Goal: Task Accomplishment & Management: Manage account settings

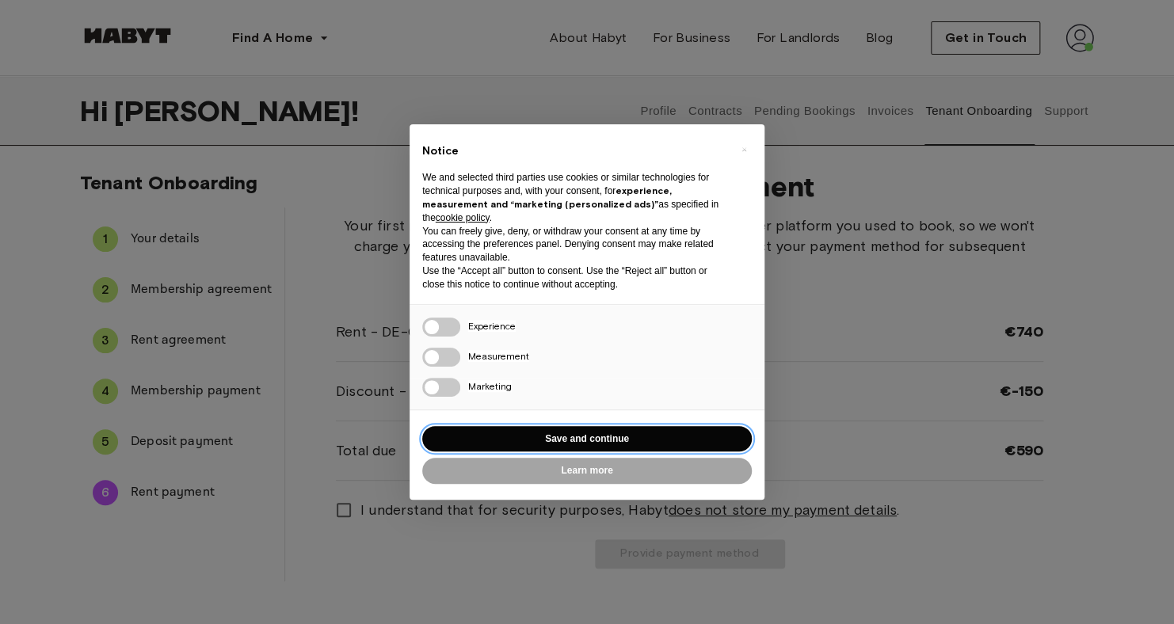
click at [600, 440] on button "Save and continue" at bounding box center [587, 439] width 330 height 26
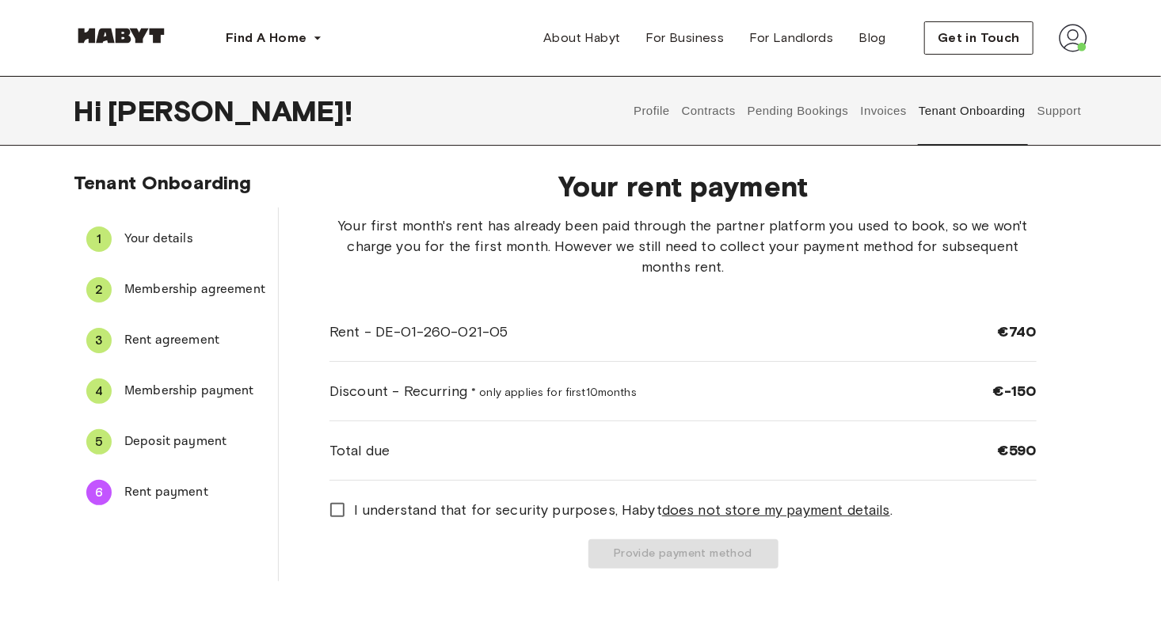
click at [185, 436] on span "Deposit payment" at bounding box center [194, 441] width 141 height 19
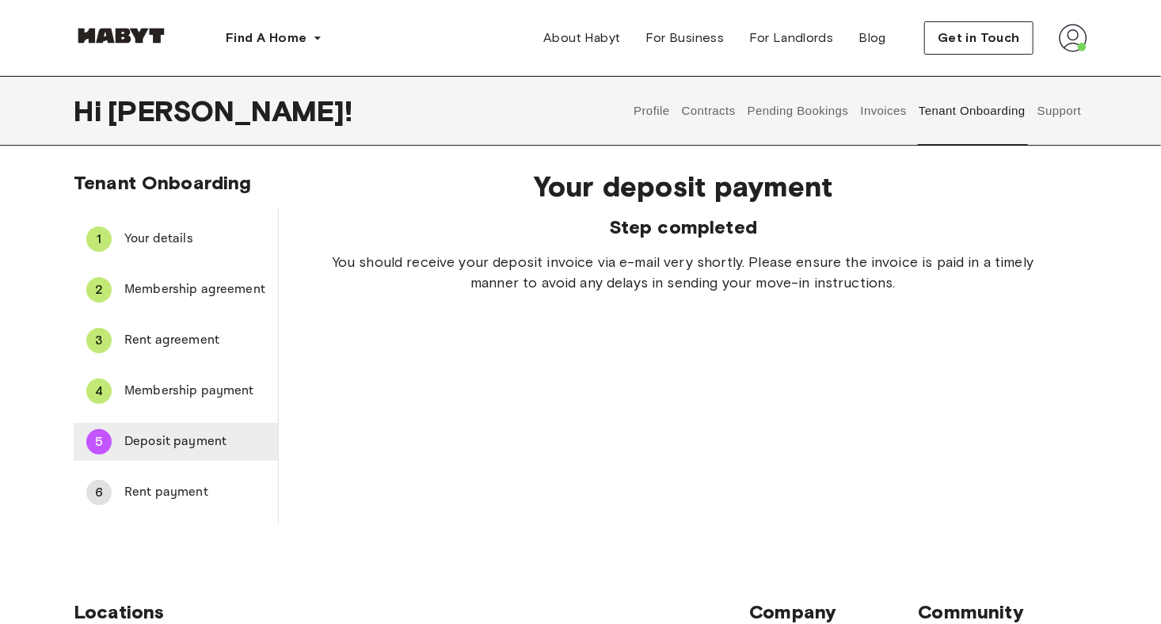
click at [164, 441] on span "Deposit payment" at bounding box center [194, 441] width 141 height 19
click at [173, 393] on span "Membership payment" at bounding box center [194, 391] width 141 height 19
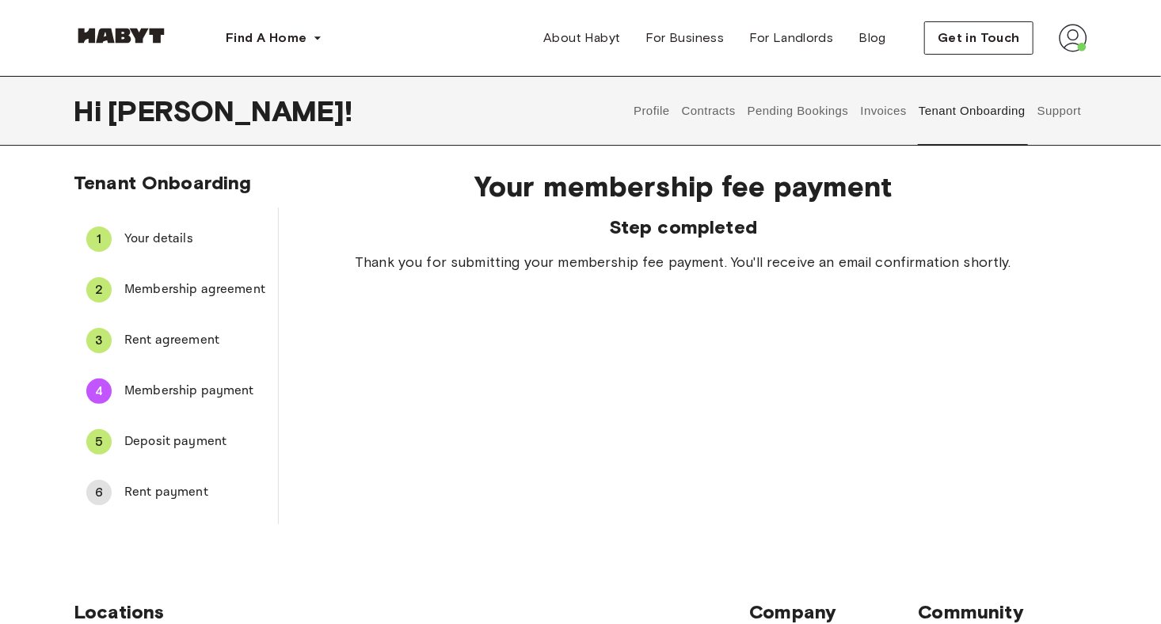
click at [154, 491] on span "Rent payment" at bounding box center [194, 492] width 141 height 19
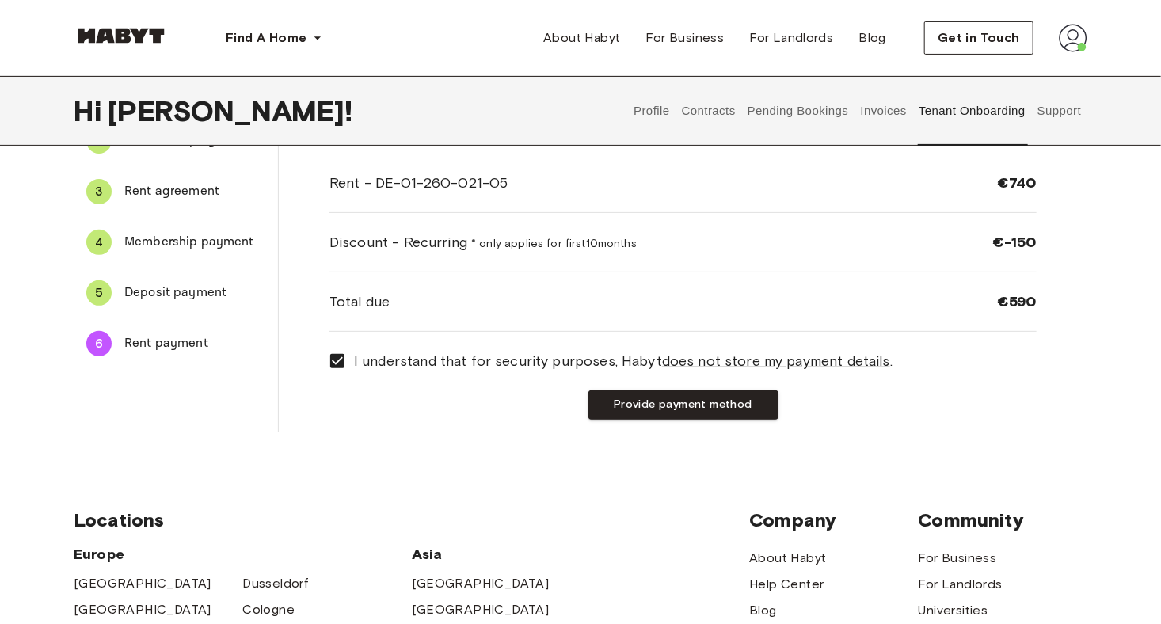
scroll to position [146, 0]
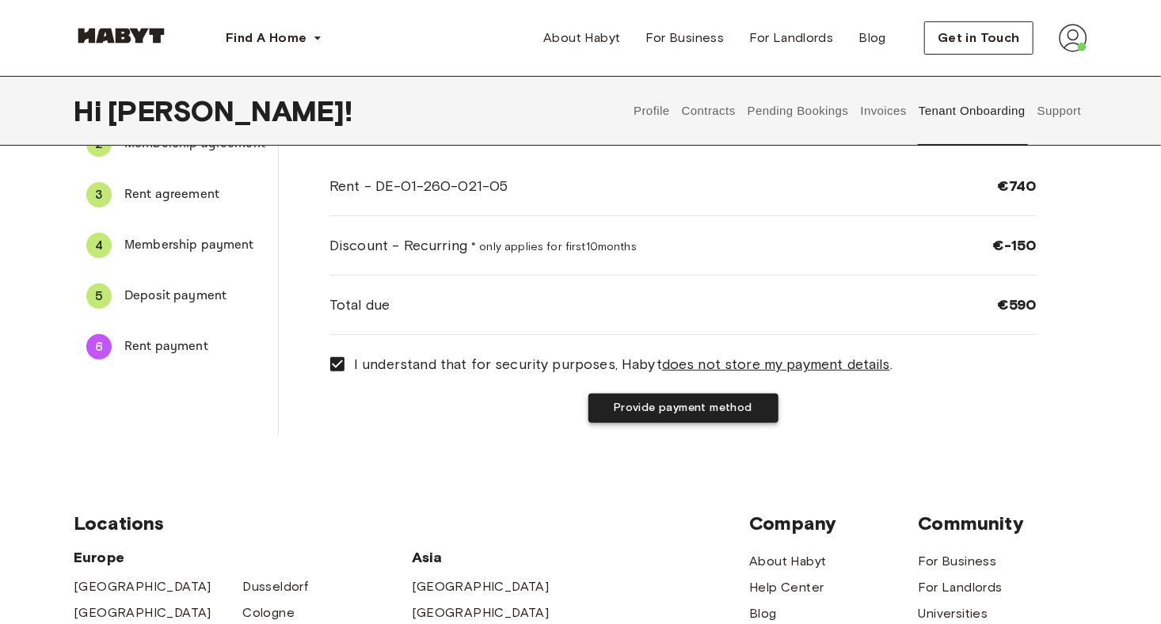
click at [681, 412] on button "Provide payment method" at bounding box center [684, 408] width 190 height 29
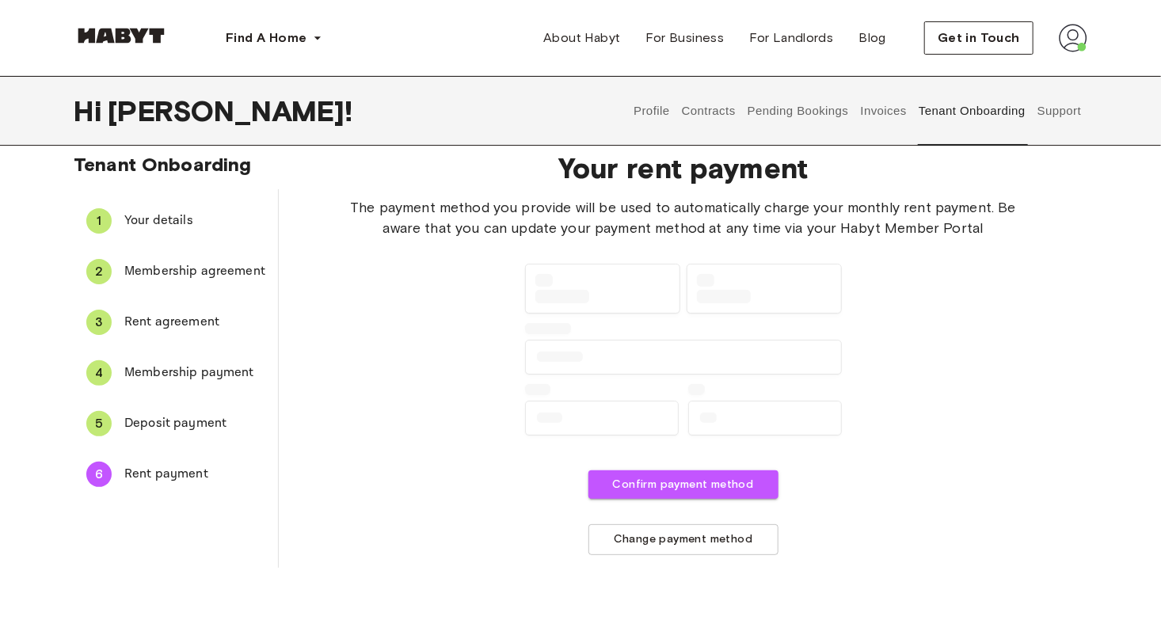
scroll to position [15, 0]
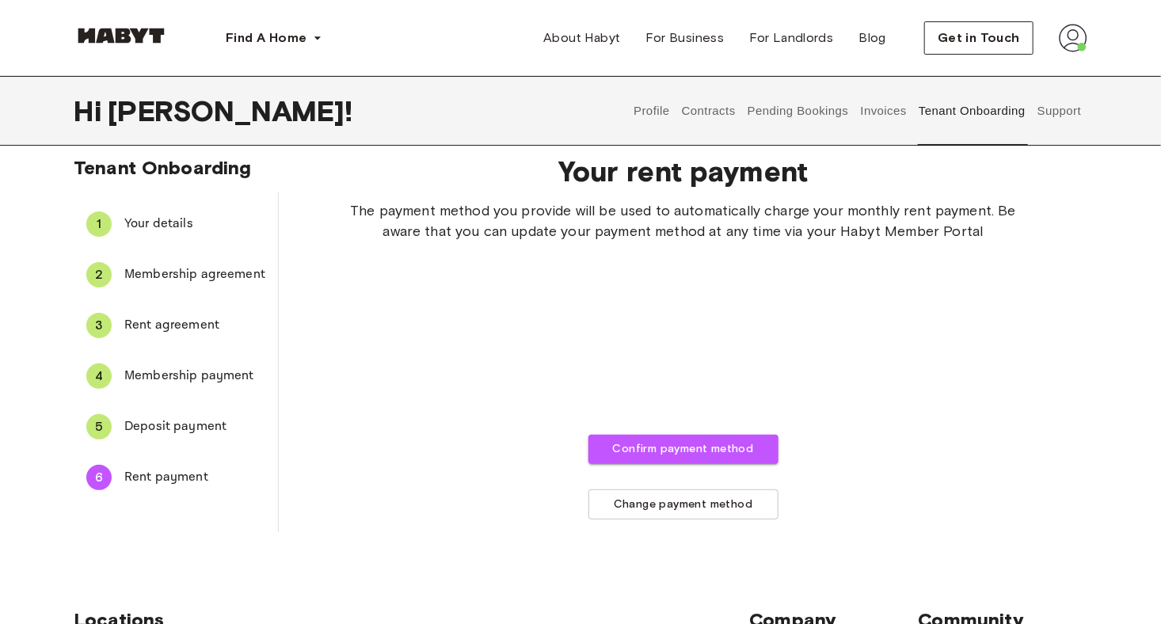
click at [166, 435] on span "Deposit payment" at bounding box center [194, 426] width 141 height 19
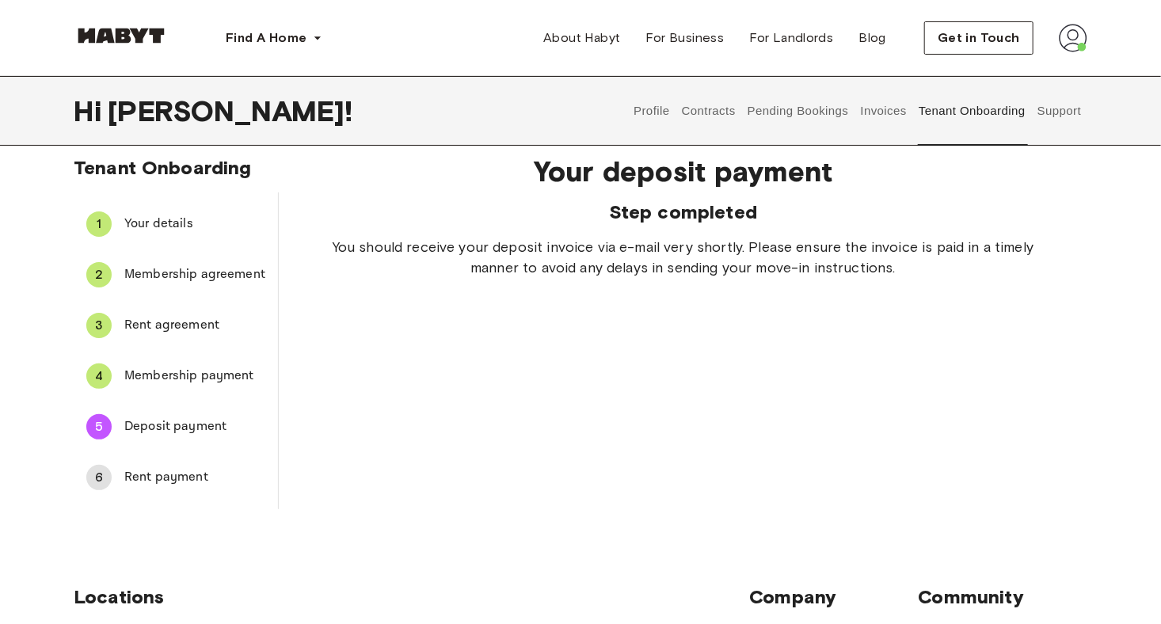
click at [809, 105] on button "Pending Bookings" at bounding box center [797, 111] width 105 height 70
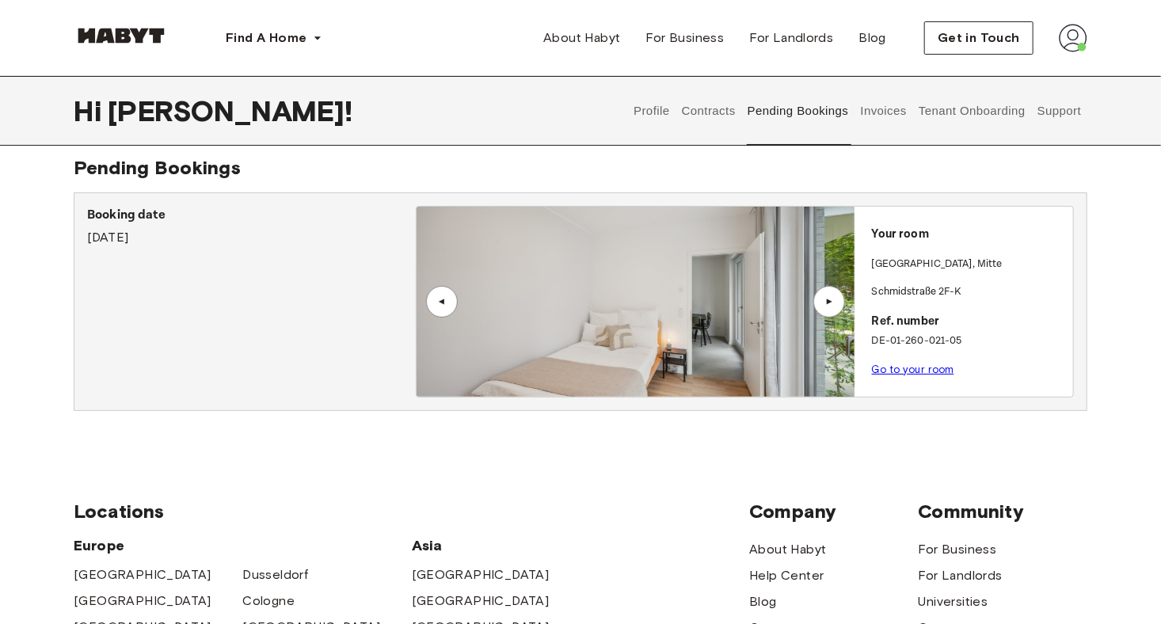
click at [821, 299] on div "▲" at bounding box center [829, 302] width 16 height 10
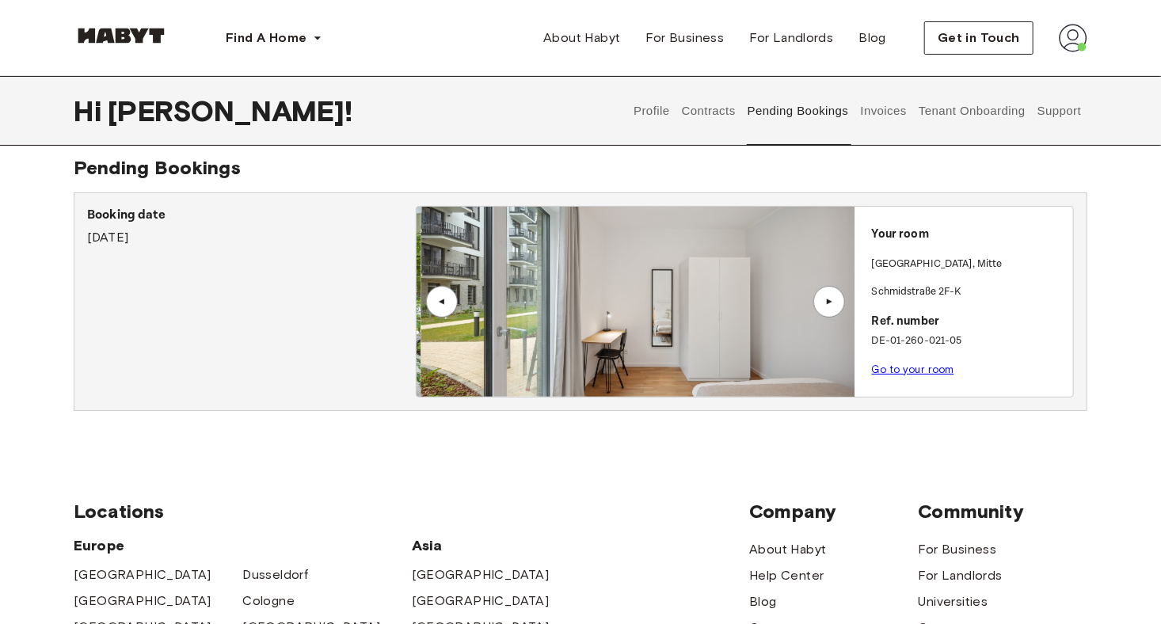
click at [821, 299] on div "▲" at bounding box center [829, 302] width 16 height 10
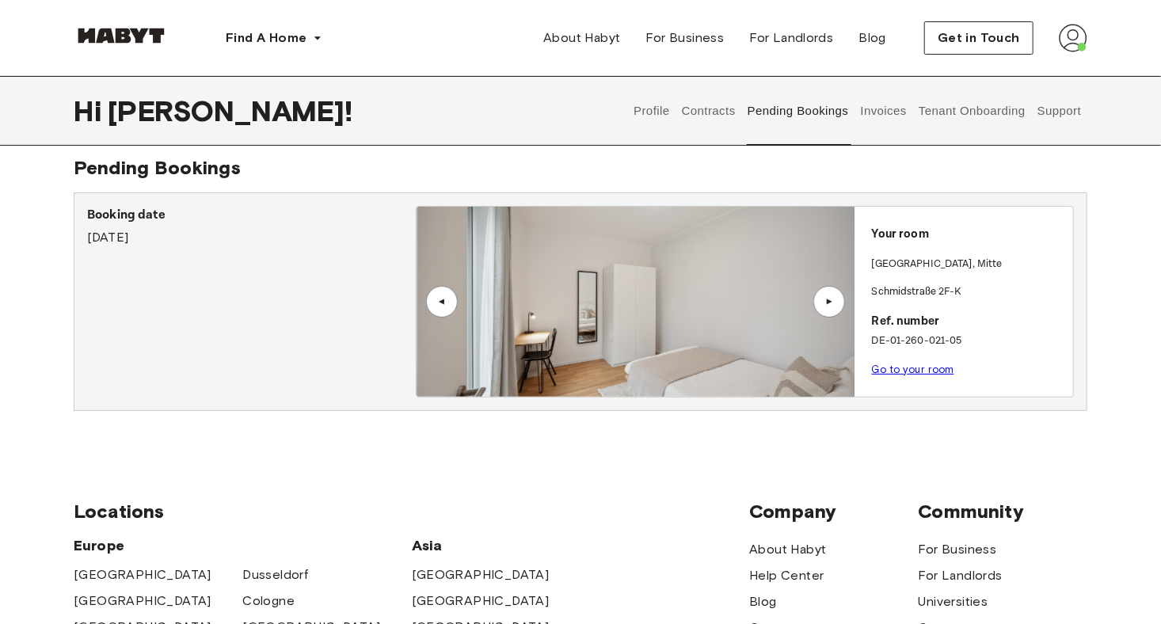
click at [821, 299] on div "▲" at bounding box center [829, 302] width 16 height 10
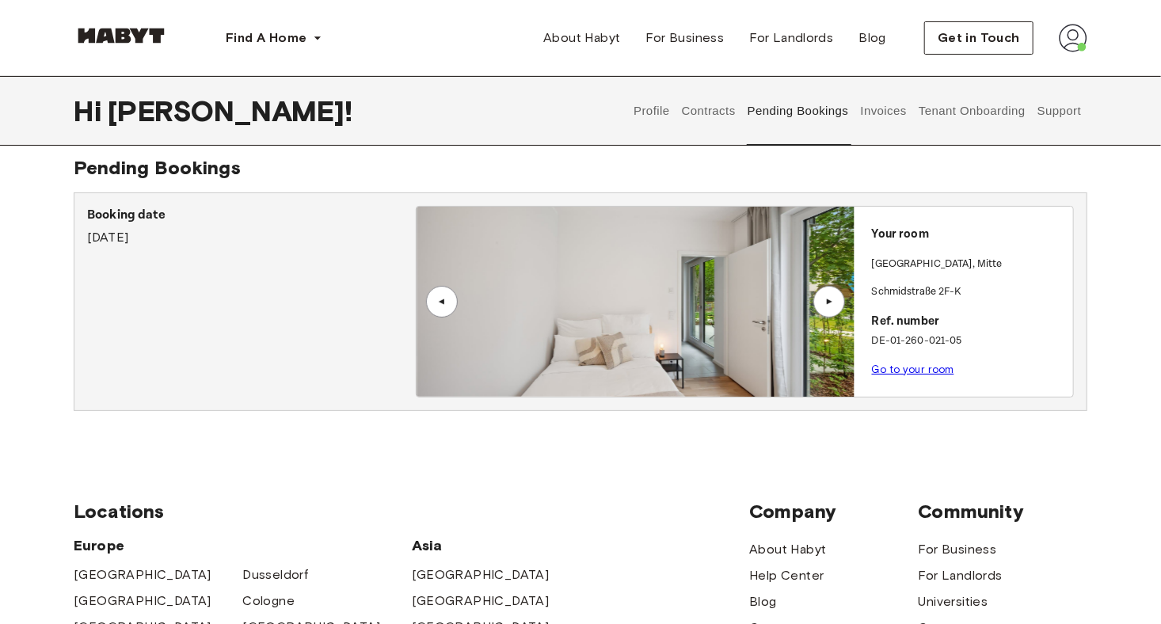
click at [821, 299] on div "▲" at bounding box center [829, 302] width 16 height 10
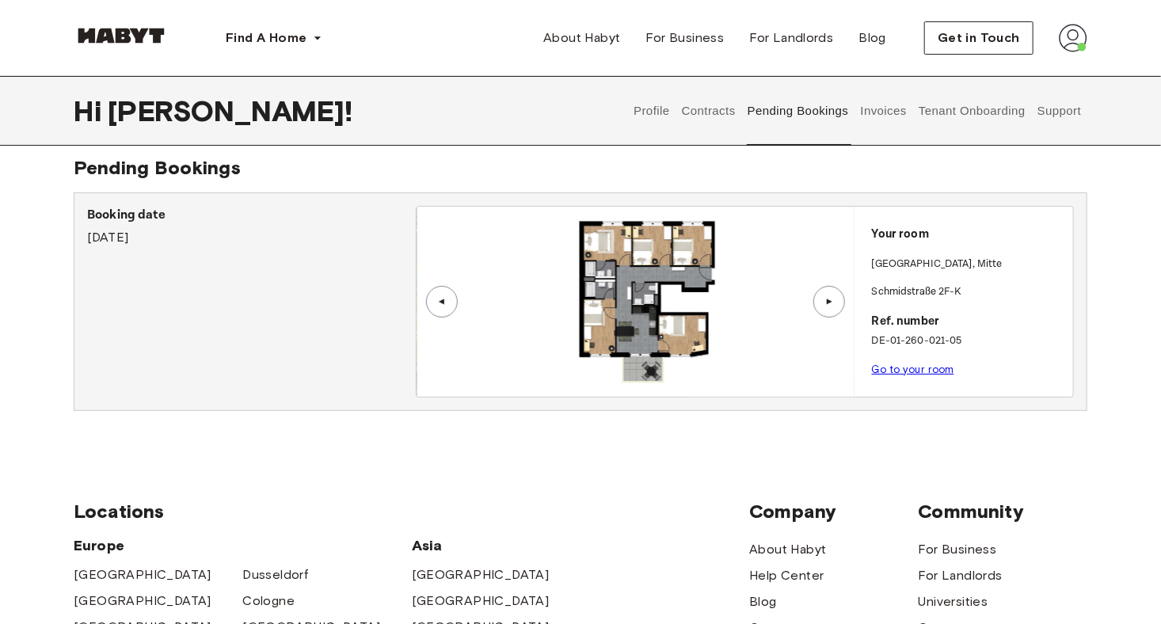
click at [1045, 111] on button "Support" at bounding box center [1059, 111] width 48 height 70
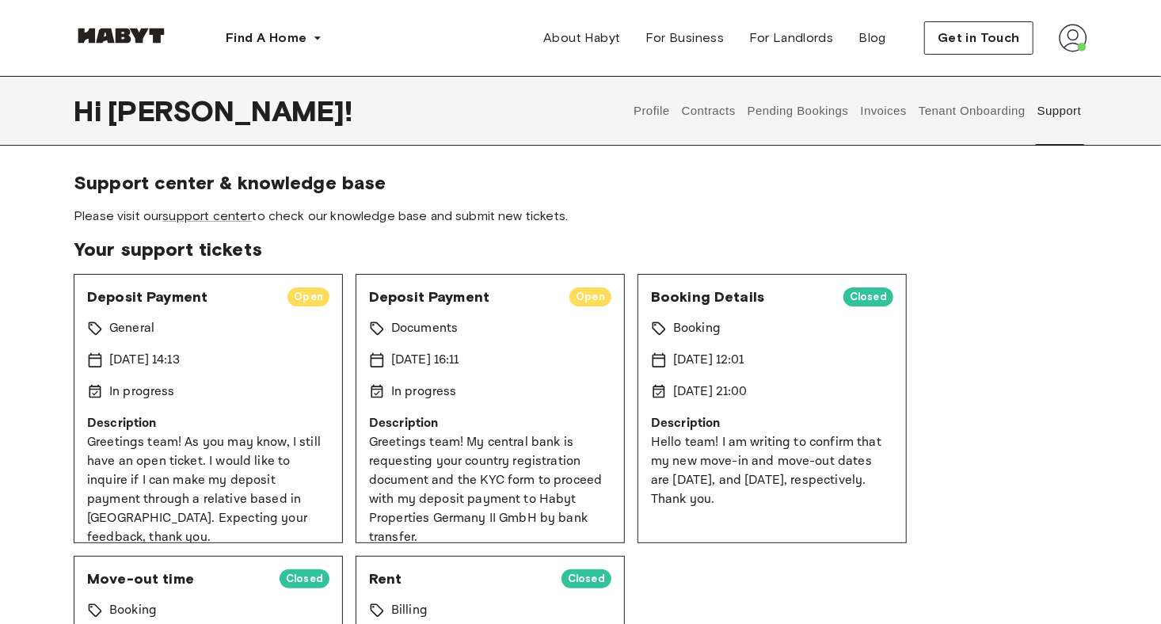
click at [1080, 36] on img at bounding box center [1073, 38] width 29 height 29
click at [1031, 261] on section "Your support tickets Deposit Payment Open General 11 Sep 2025 14:13 In progress…" at bounding box center [581, 532] width 1014 height 588
click at [1061, 244] on span "Your support tickets" at bounding box center [581, 250] width 1014 height 24
click at [1021, 74] on span "Profile" at bounding box center [1025, 74] width 40 height 19
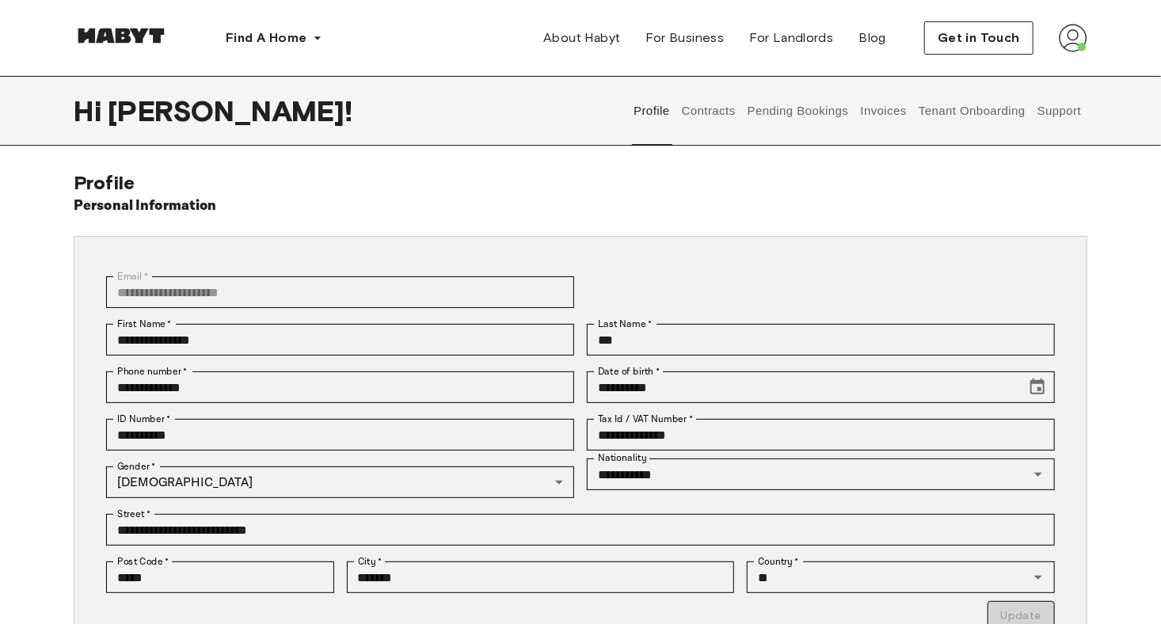
click at [1075, 47] on img at bounding box center [1073, 38] width 29 height 29
click at [812, 108] on button "Pending Bookings" at bounding box center [797, 111] width 105 height 70
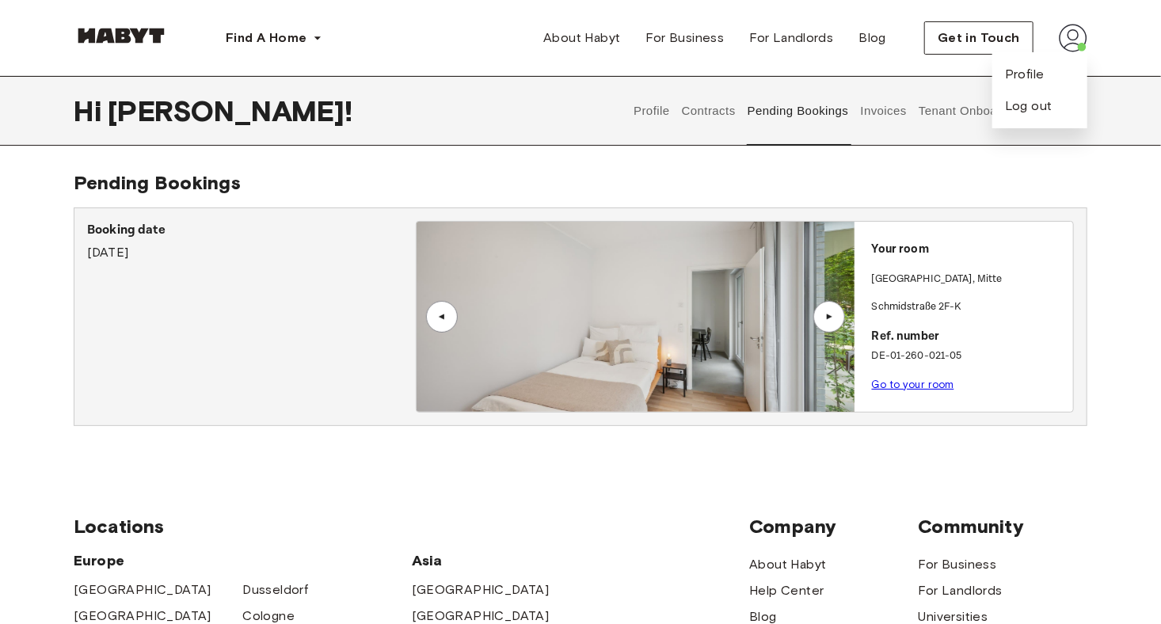
click at [717, 112] on button "Contracts" at bounding box center [709, 111] width 58 height 70
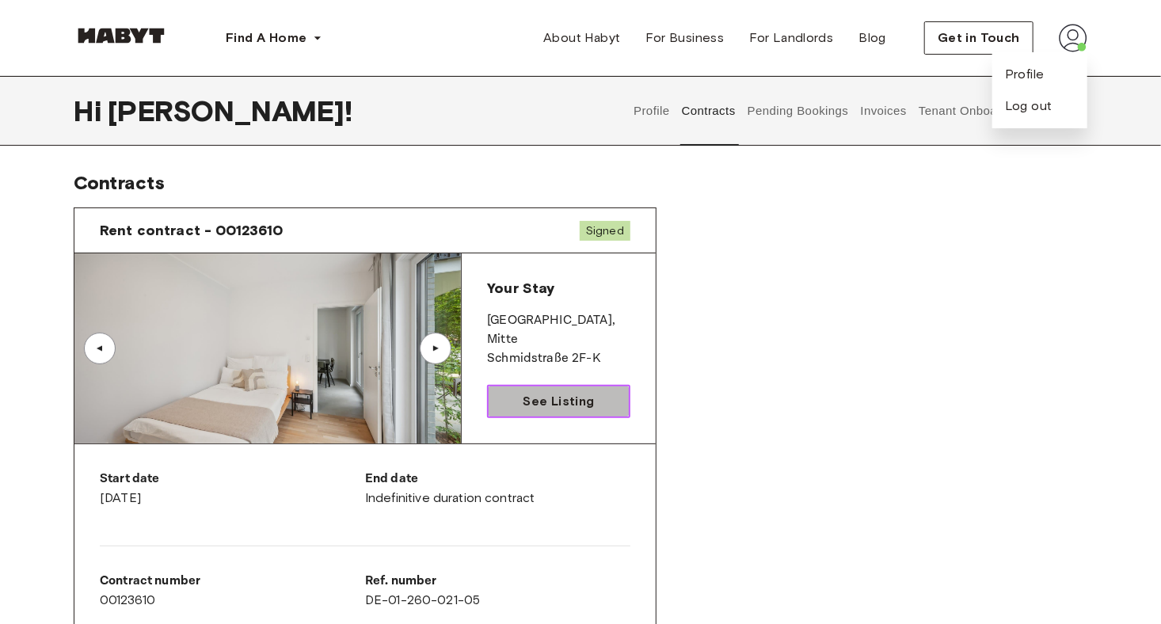
click at [558, 407] on span "See Listing" at bounding box center [558, 401] width 71 height 19
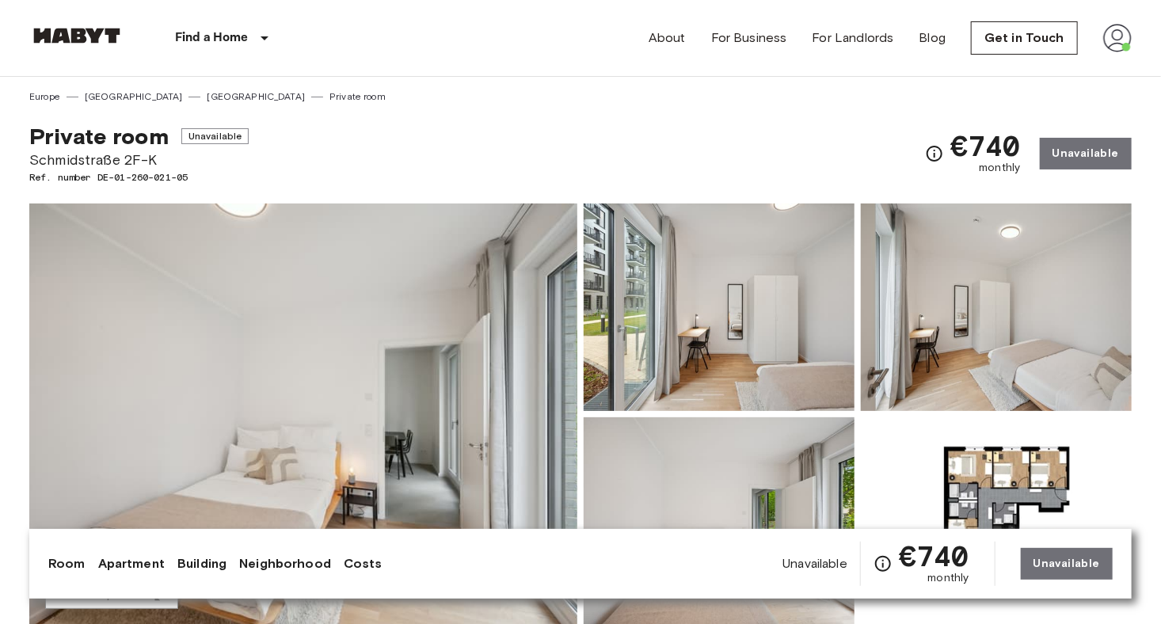
click at [1114, 41] on img at bounding box center [1117, 38] width 29 height 29
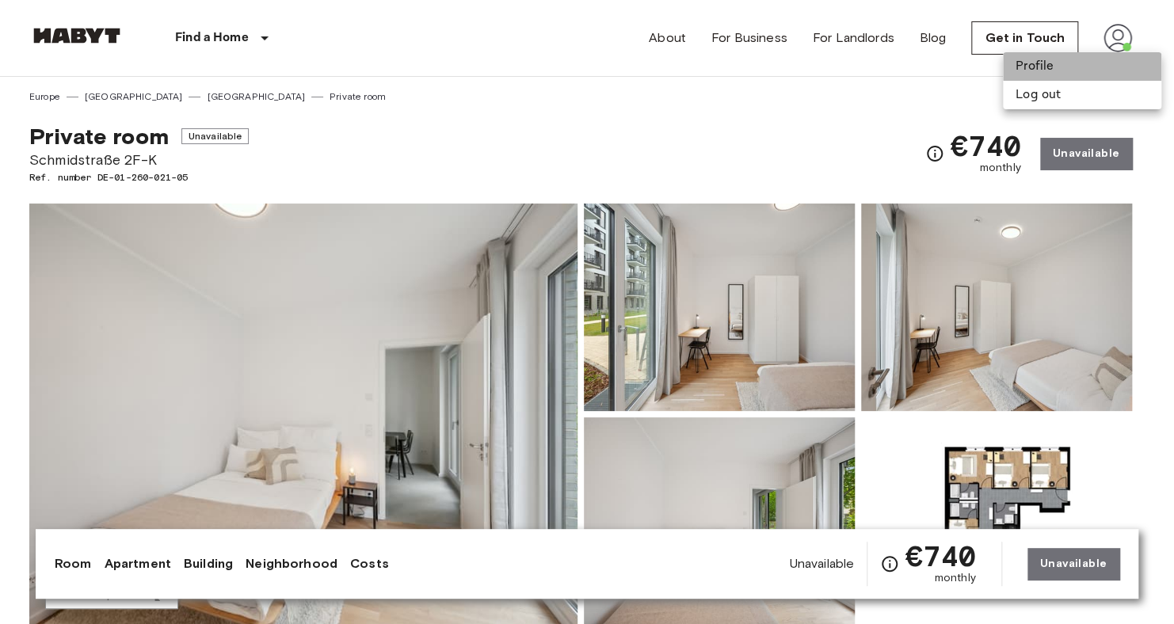
click at [1059, 64] on li "Profile" at bounding box center [1082, 66] width 158 height 29
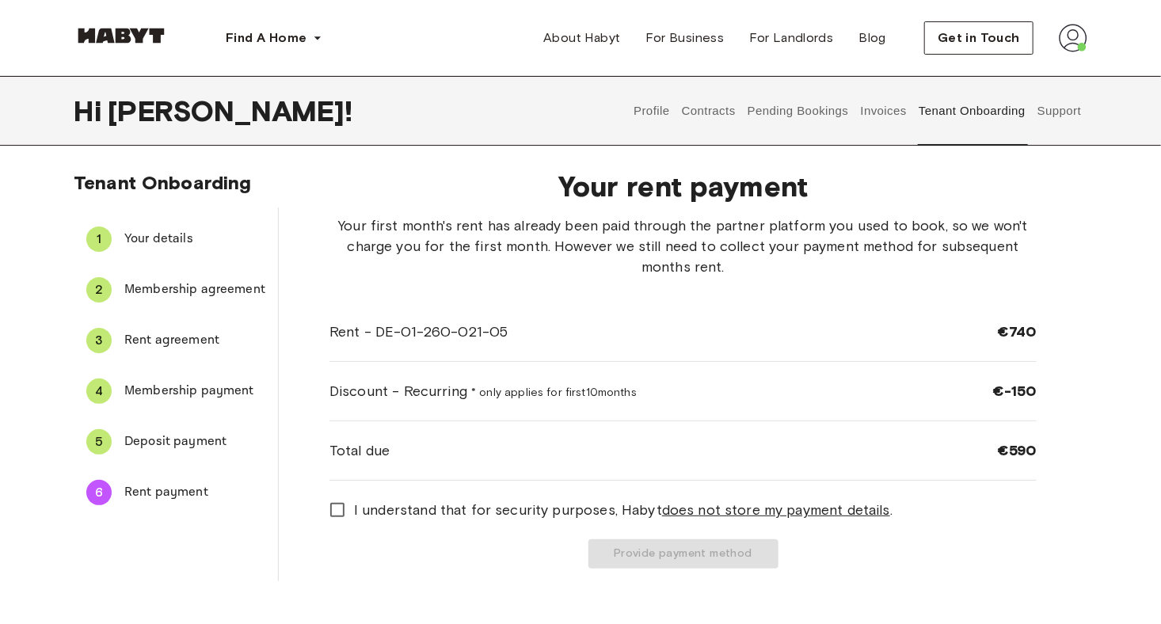
click at [699, 111] on button "Contracts" at bounding box center [709, 111] width 58 height 70
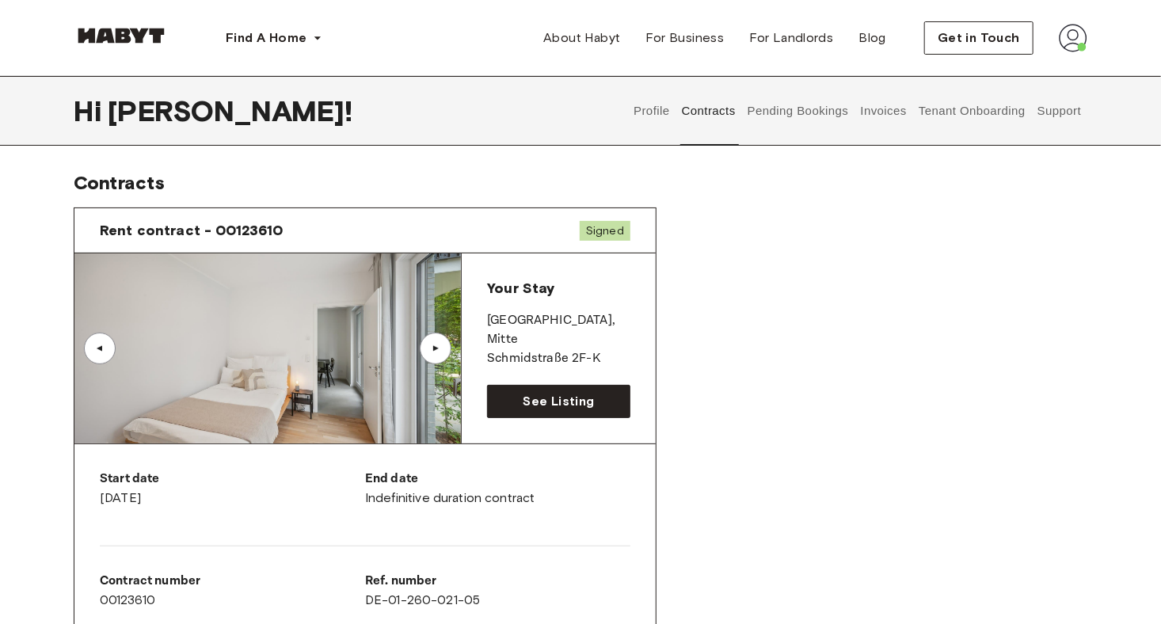
click at [1069, 112] on button "Support" at bounding box center [1059, 111] width 48 height 70
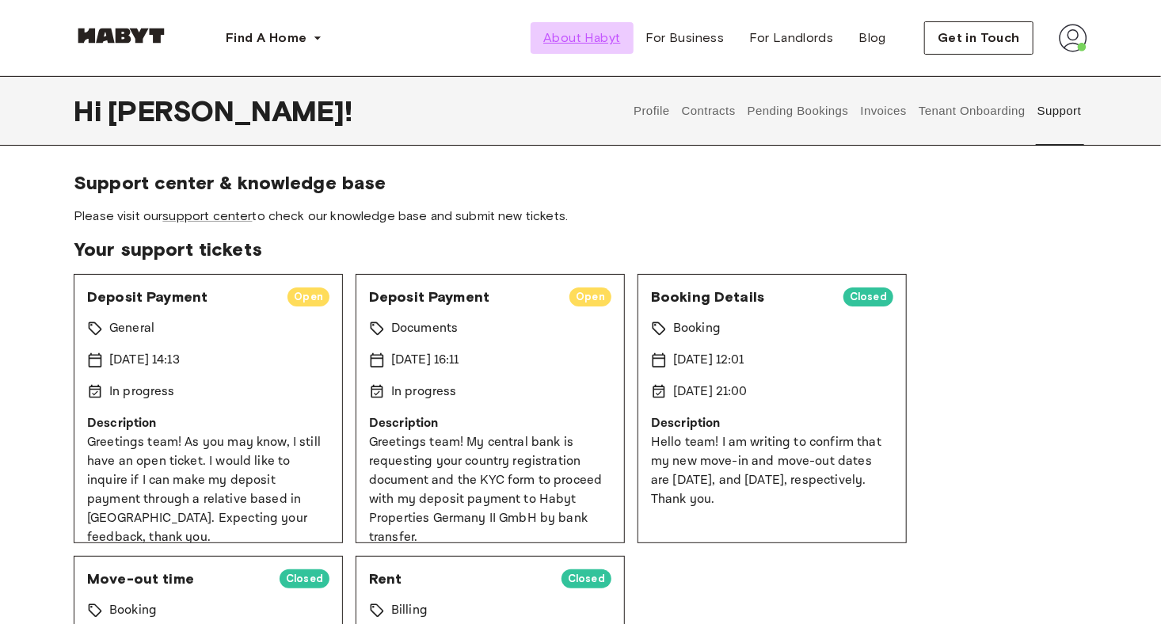
click at [601, 32] on span "About Habyt" at bounding box center [581, 38] width 77 height 19
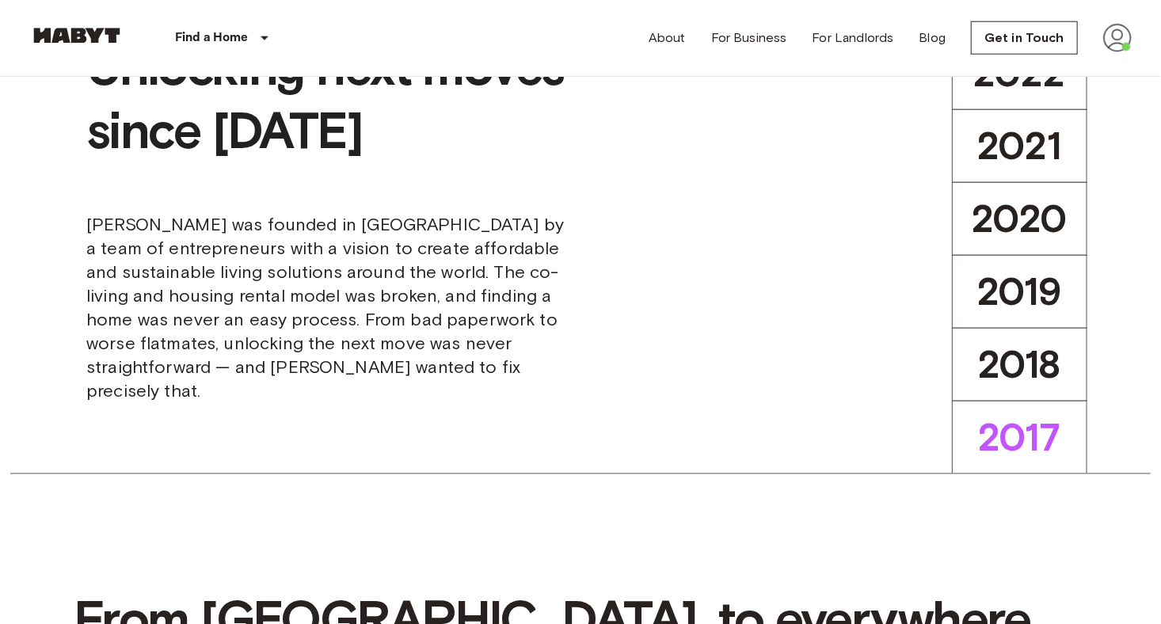
scroll to position [887, 0]
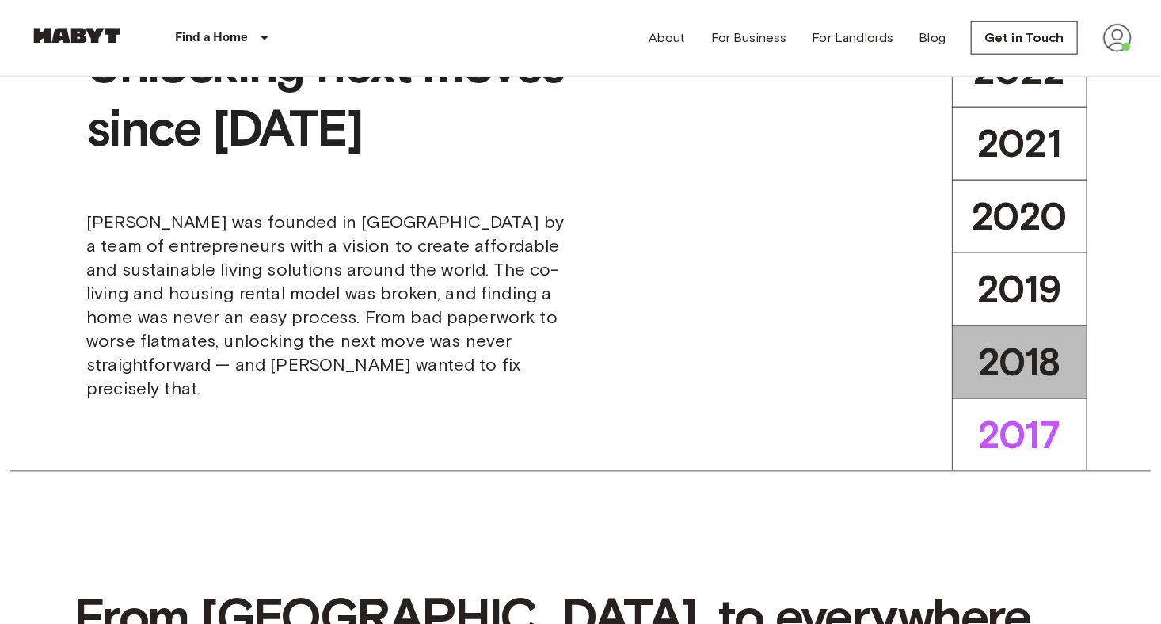
click at [1034, 358] on span "2018" at bounding box center [1019, 362] width 83 height 47
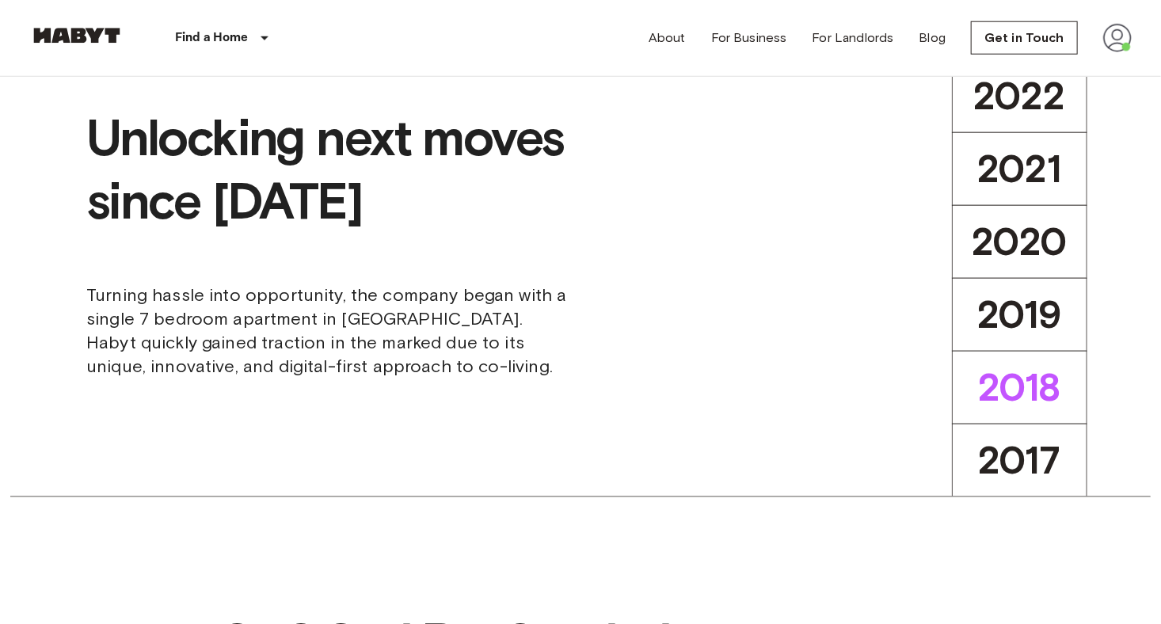
scroll to position [859, 0]
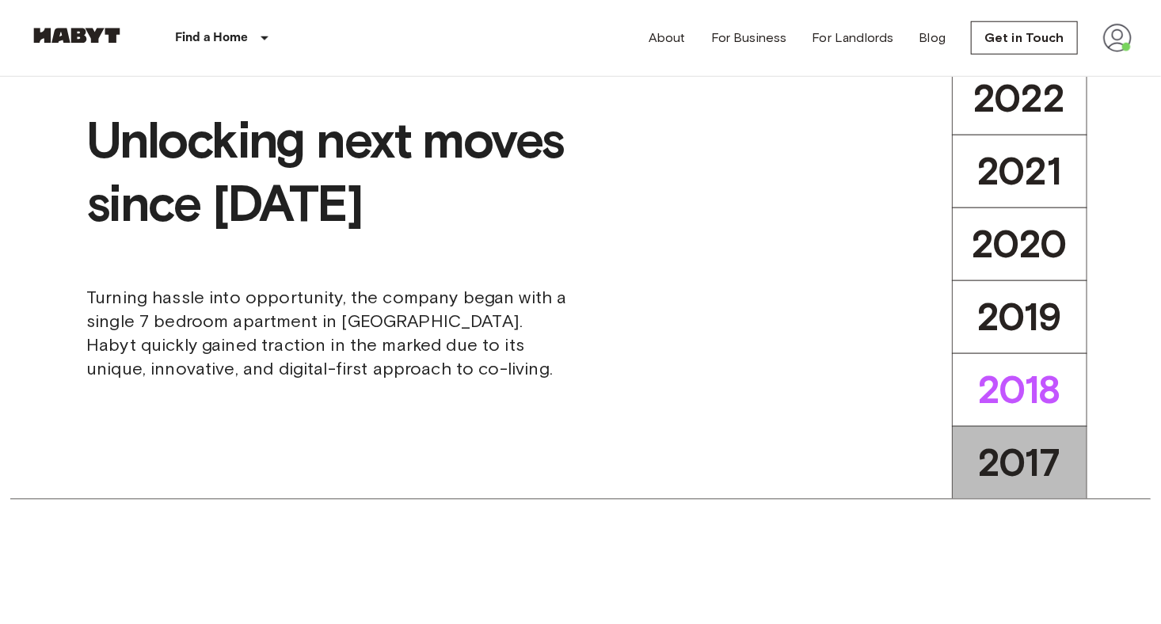
click at [1015, 465] on span "2017" at bounding box center [1019, 463] width 83 height 47
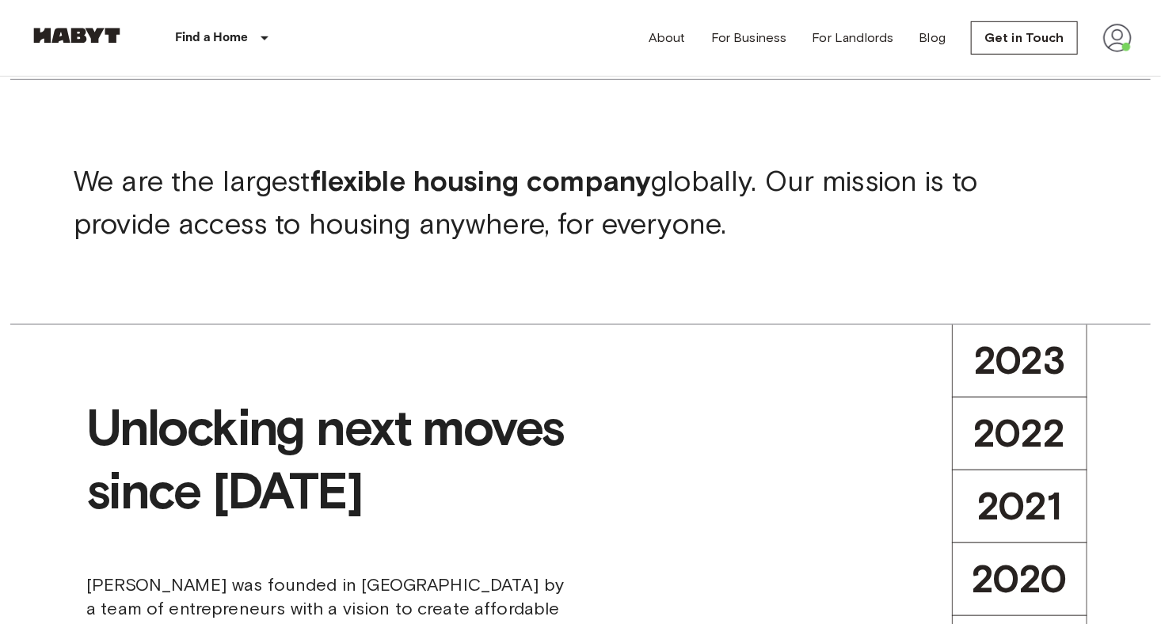
scroll to position [507, 0]
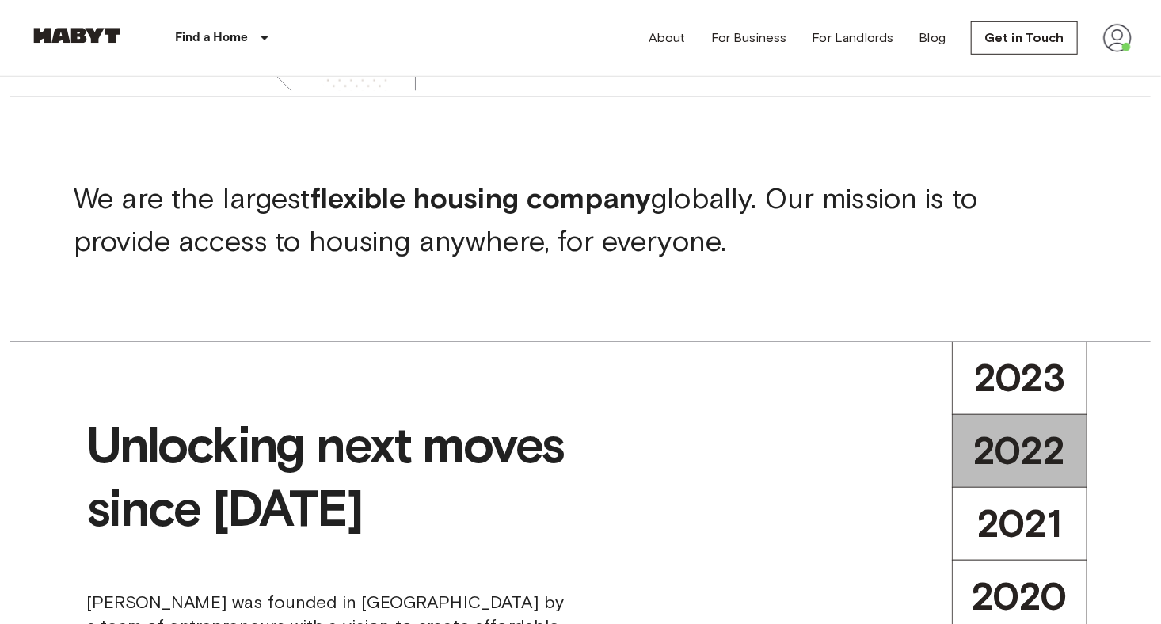
click at [1027, 460] on span "2022" at bounding box center [1020, 451] width 93 height 47
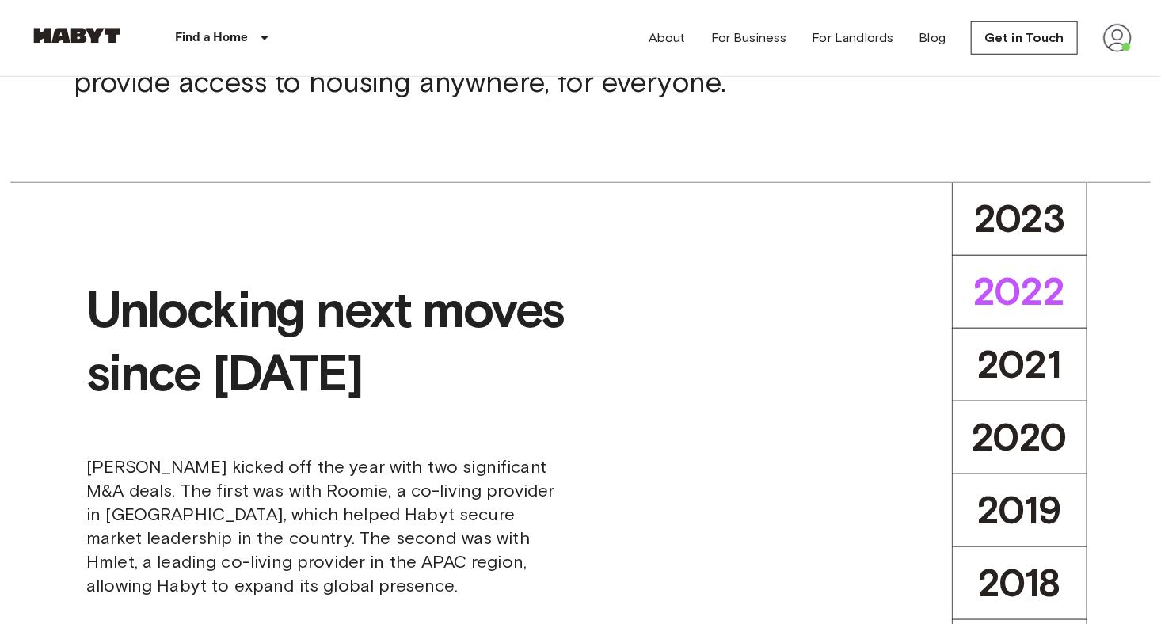
scroll to position [665, 0]
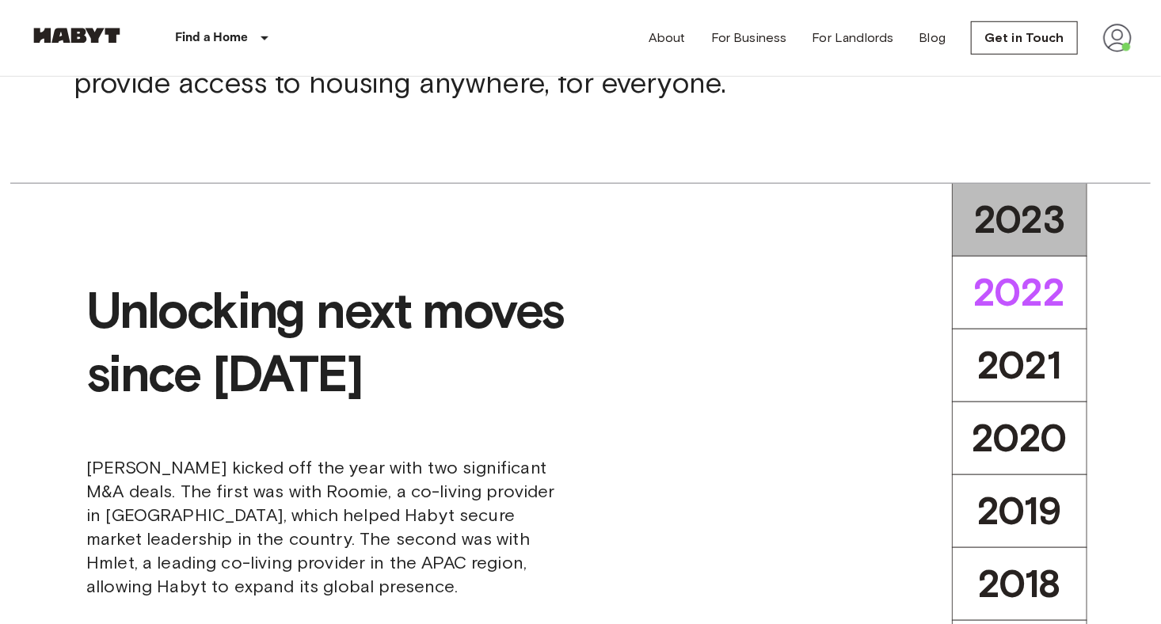
click at [1010, 229] on span "2023" at bounding box center [1020, 219] width 92 height 47
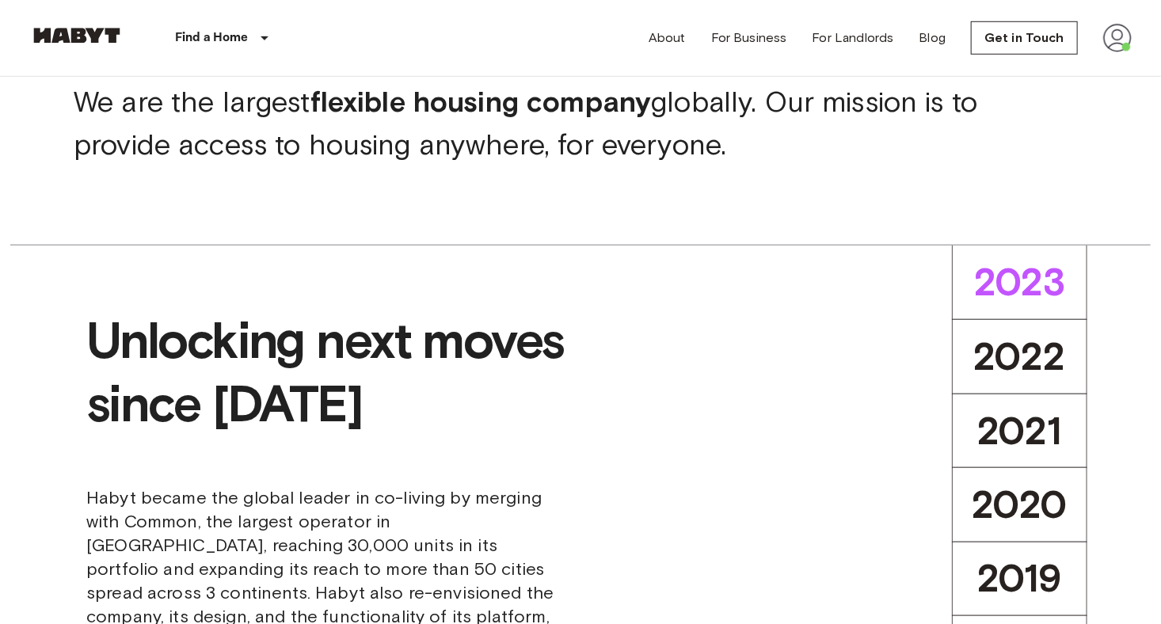
scroll to position [602, 0]
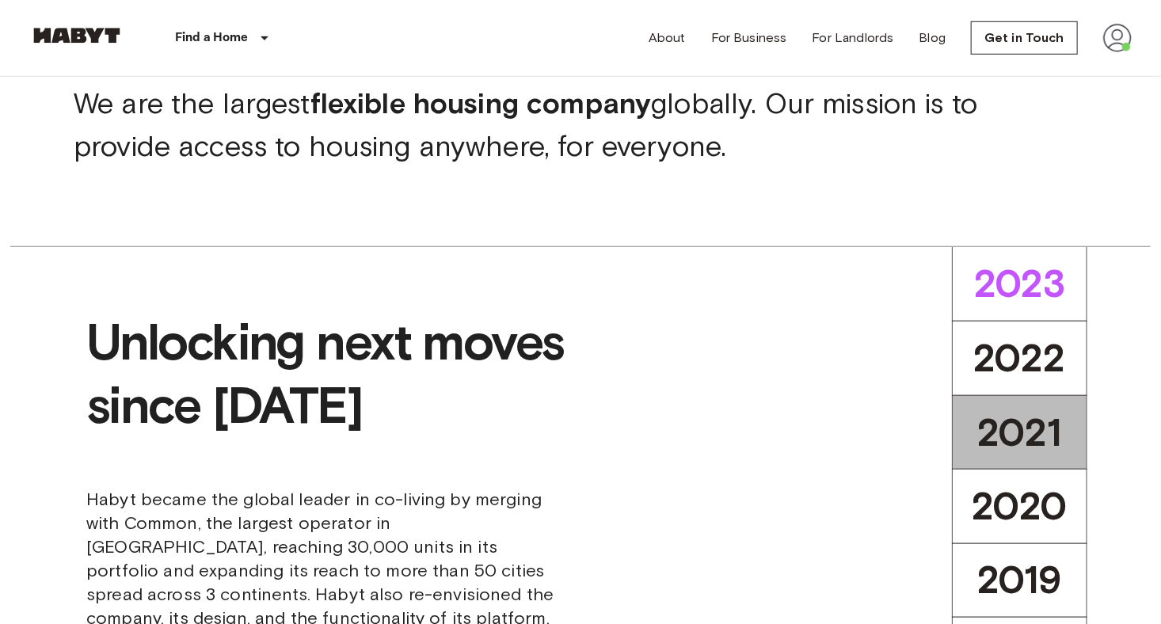
click at [1018, 435] on span "2021" at bounding box center [1019, 433] width 85 height 47
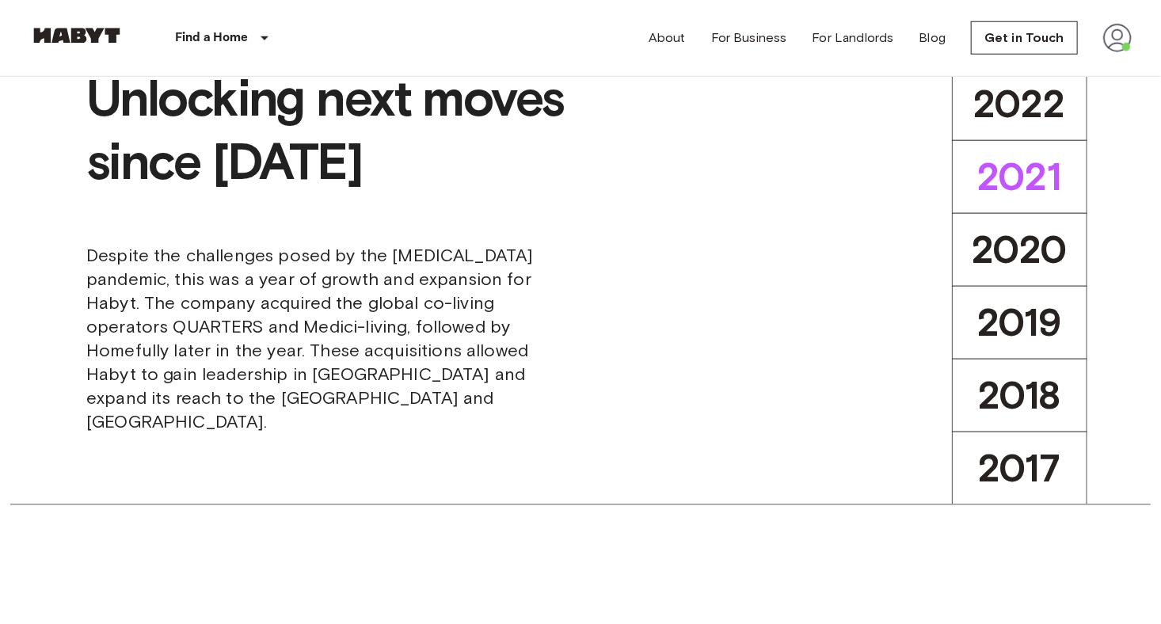
scroll to position [855, 0]
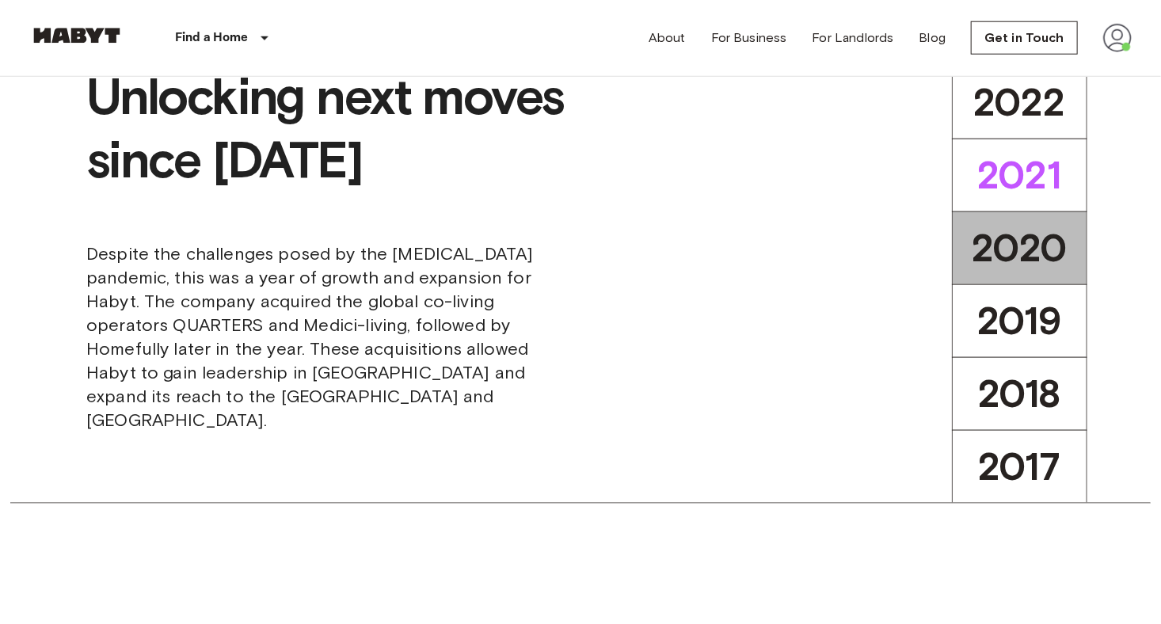
click at [1027, 251] on span "2020" at bounding box center [1020, 248] width 96 height 47
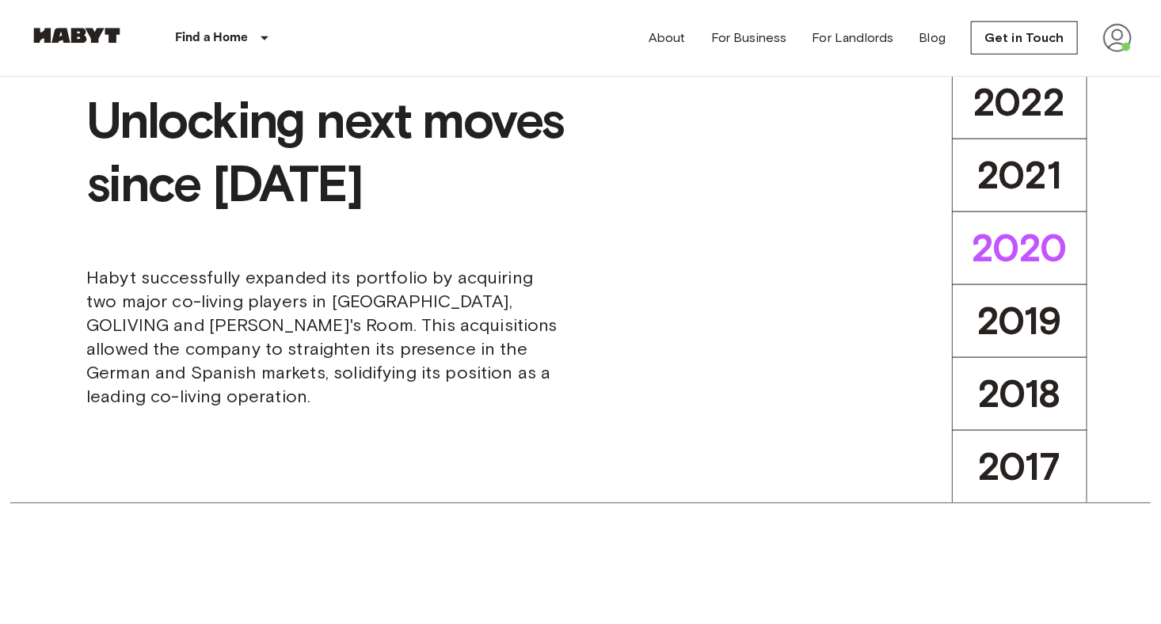
scroll to position [879, 0]
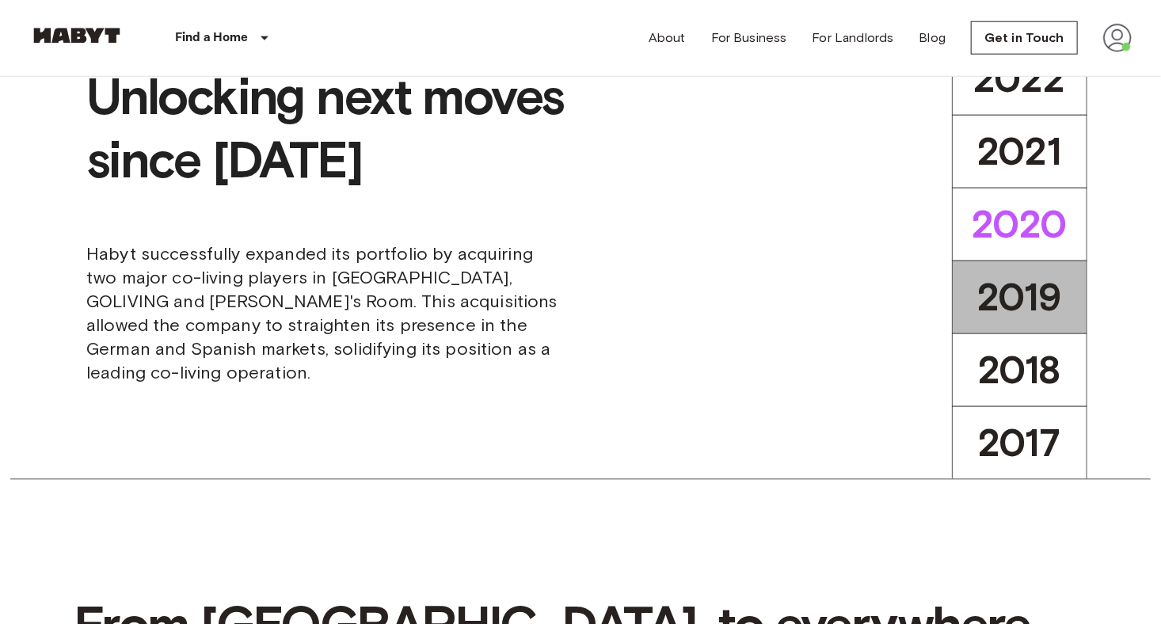
click at [1011, 299] on span "2019" at bounding box center [1019, 297] width 85 height 47
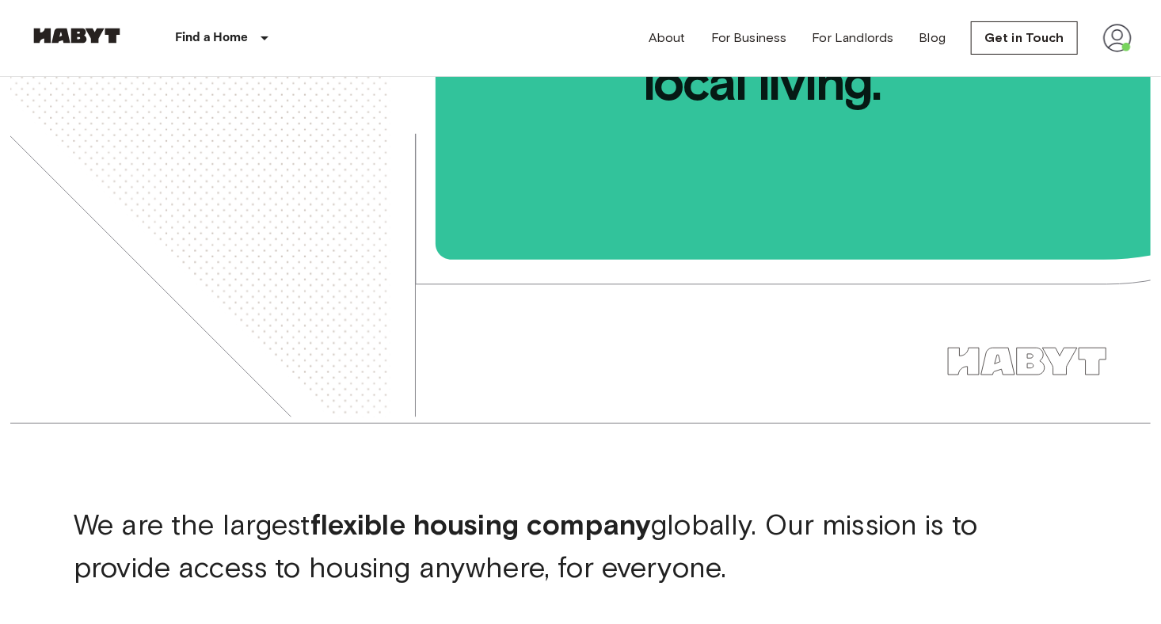
scroll to position [0, 0]
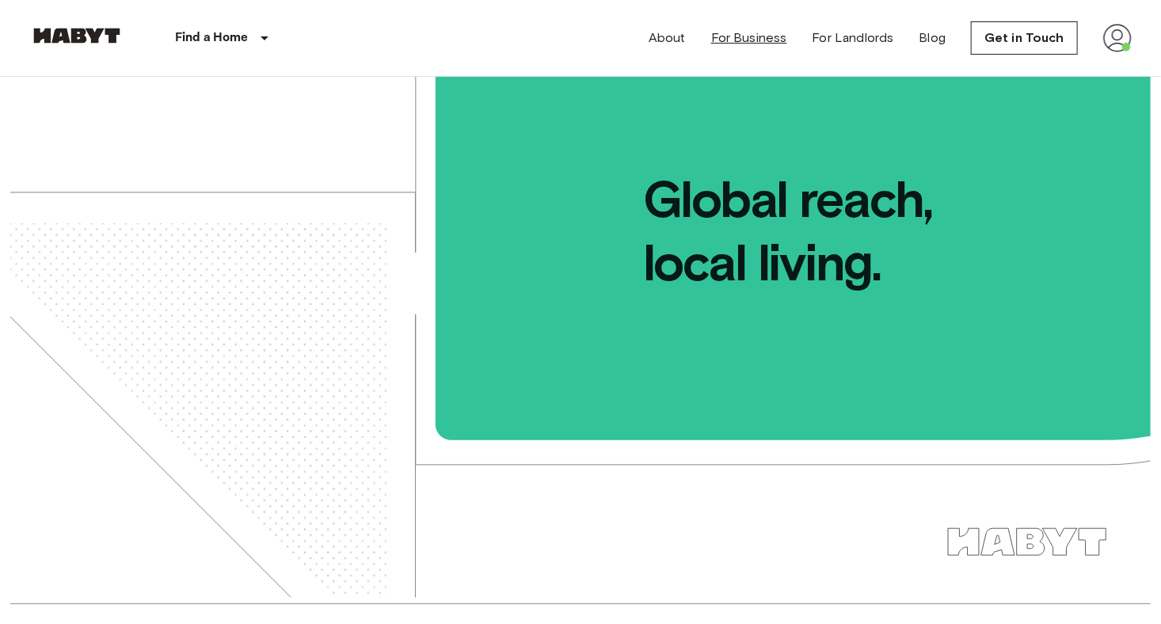
click at [760, 44] on link "For Business" at bounding box center [749, 38] width 76 height 19
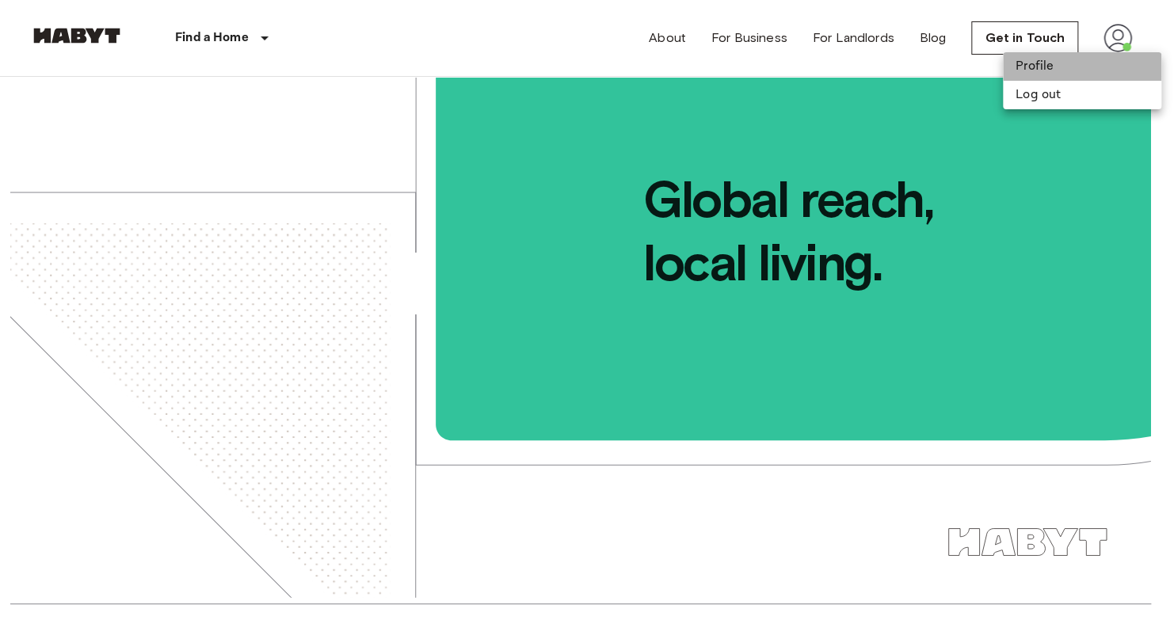
click at [1045, 69] on li "Profile" at bounding box center [1082, 66] width 158 height 29
